Goal: Navigation & Orientation: Find specific page/section

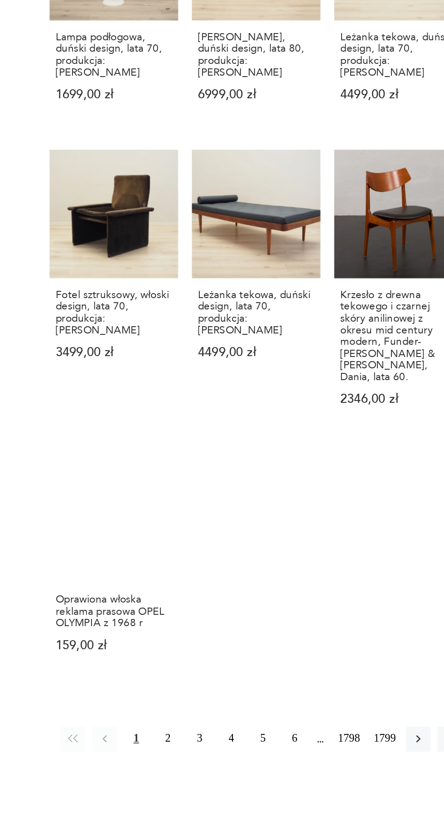
scroll to position [439, 0]
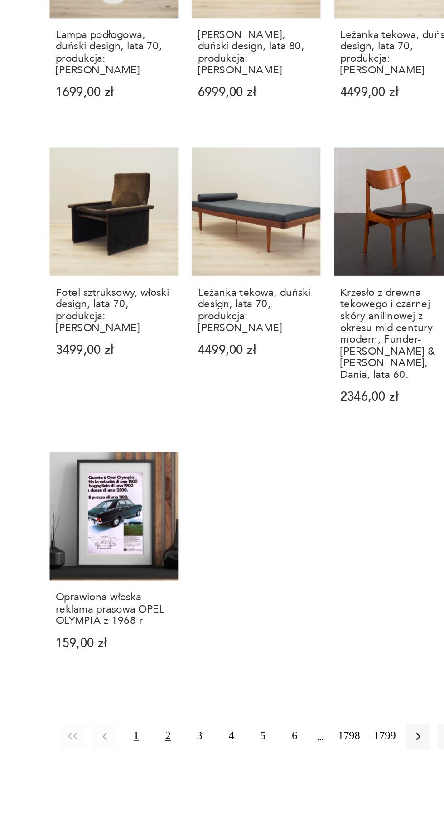
click at [227, 793] on button "2" at bounding box center [229, 800] width 14 height 14
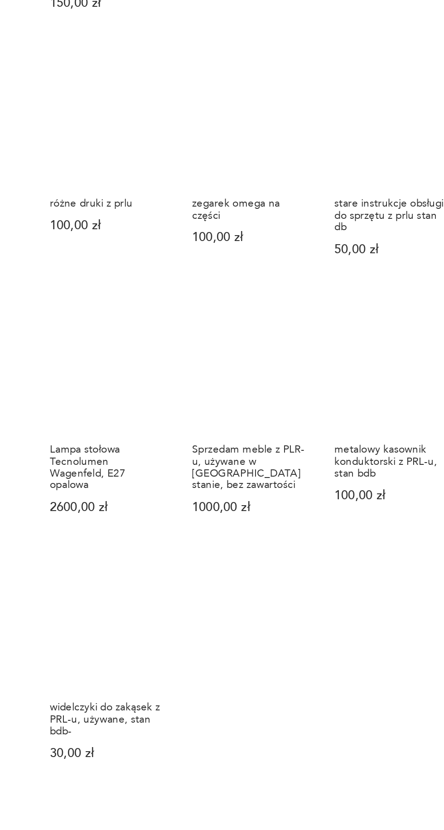
scroll to position [415, 0]
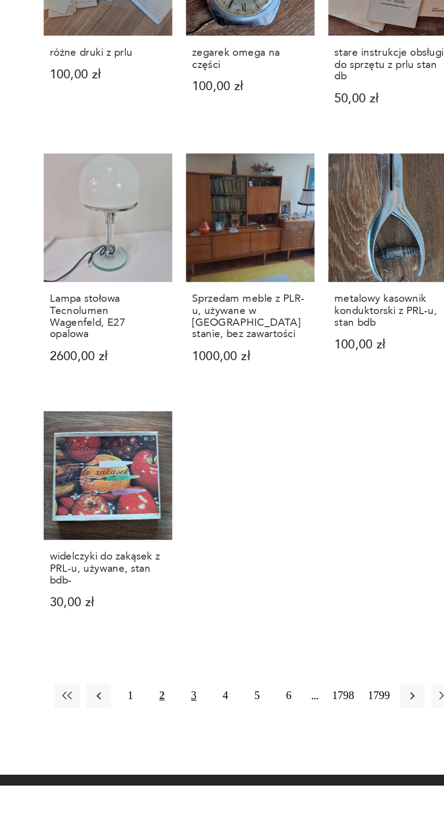
click at [245, 769] on button "3" at bounding box center [248, 776] width 14 height 14
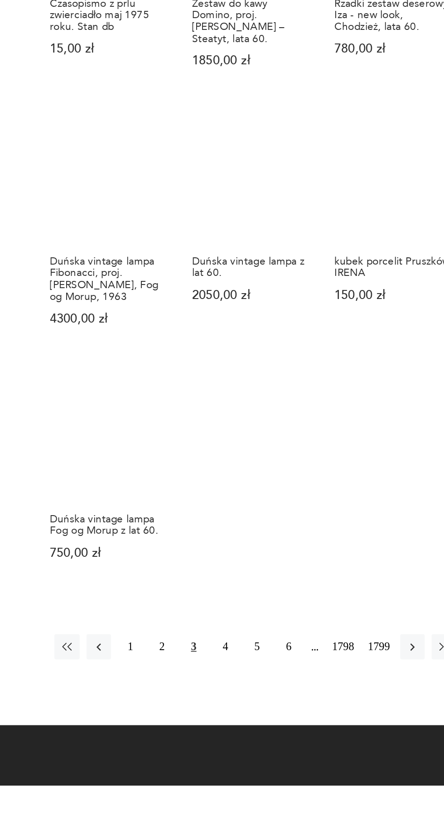
scroll to position [434, 0]
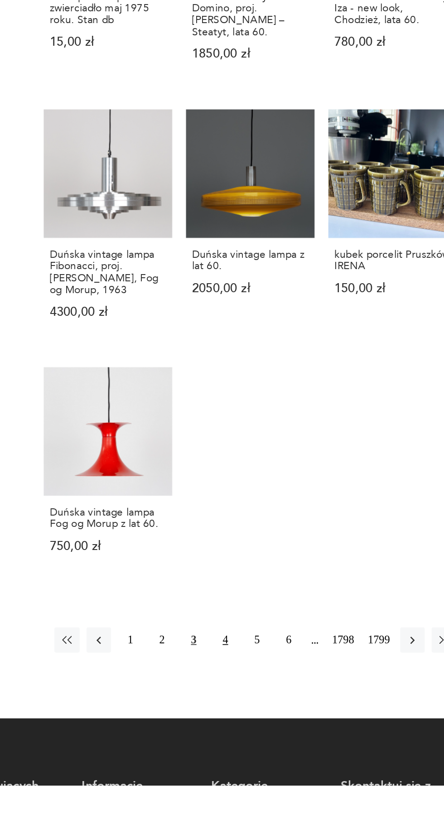
click at [264, 736] on button "4" at bounding box center [267, 743] width 14 height 14
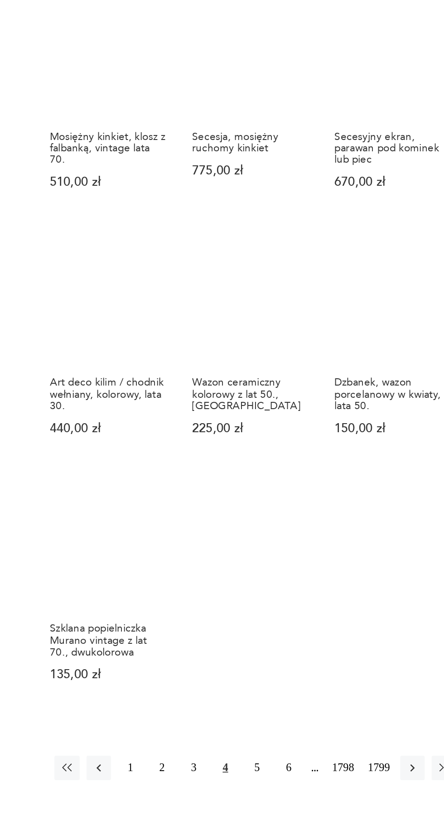
scroll to position [347, 0]
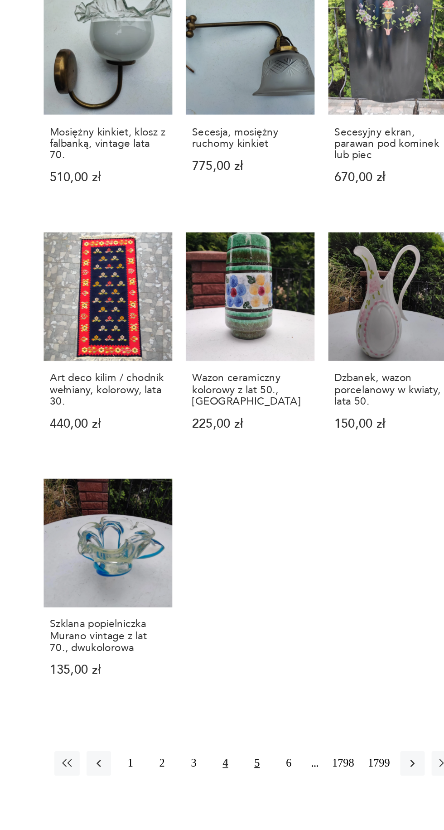
click at [282, 810] on button "5" at bounding box center [286, 816] width 14 height 14
